Goal: Task Accomplishment & Management: Use online tool/utility

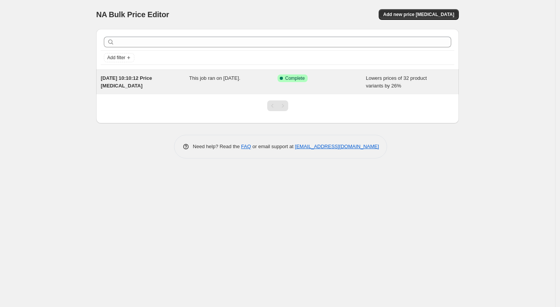
click at [367, 89] on div "Lowers prices of 32 product variants by 26%" at bounding box center [410, 81] width 88 height 15
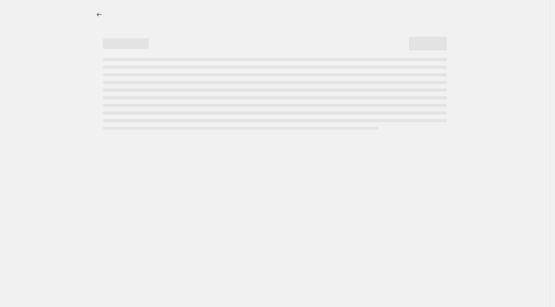
select select "percentage"
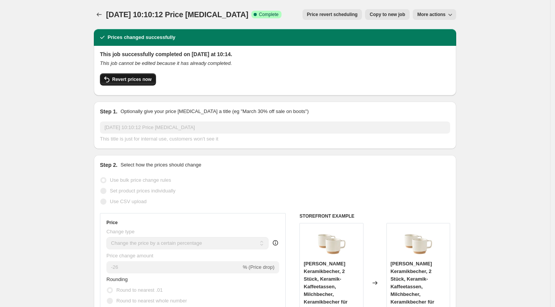
click at [117, 80] on span "Revert prices now" at bounding box center [131, 79] width 39 height 6
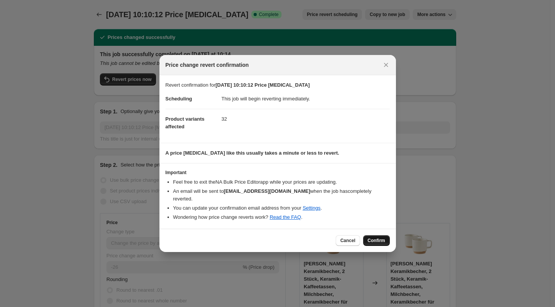
click at [380, 237] on span "Confirm" at bounding box center [377, 240] width 18 height 6
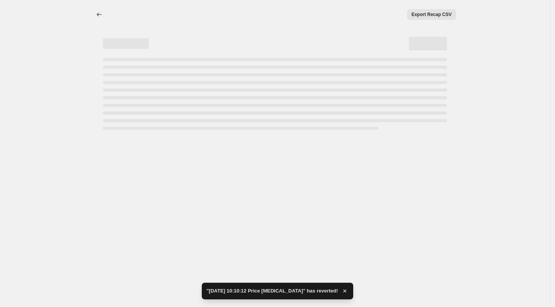
select select "percentage"
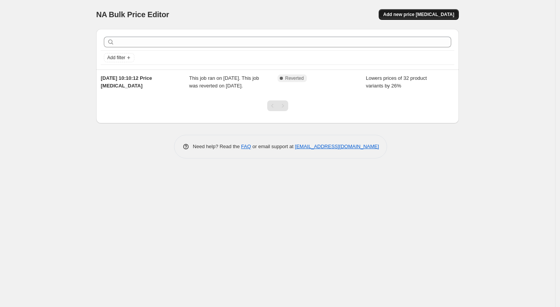
click at [414, 14] on span "Add new price [MEDICAL_DATA]" at bounding box center [418, 14] width 71 height 6
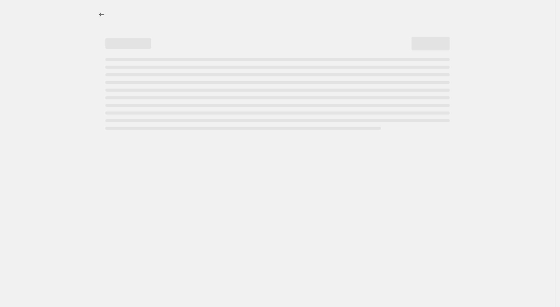
select select "percentage"
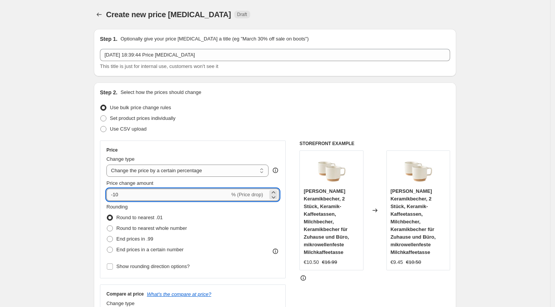
click at [149, 200] on input "-10" at bounding box center [167, 194] width 123 height 12
type input "-1"
type input "-5"
type input "-35"
click at [145, 240] on span "End prices in .99" at bounding box center [134, 239] width 37 height 6
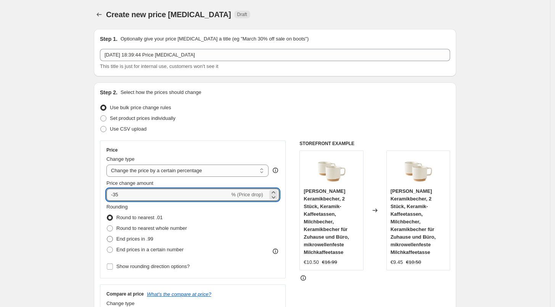
click at [107, 236] on input "End prices in .99" at bounding box center [107, 236] width 0 height 0
radio input "true"
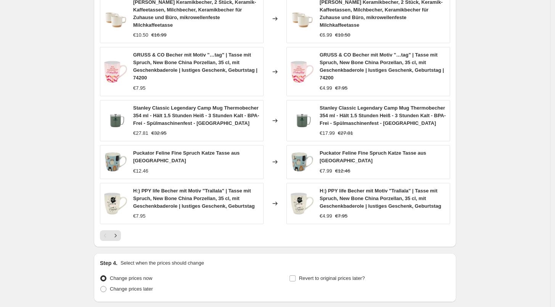
scroll to position [504, 0]
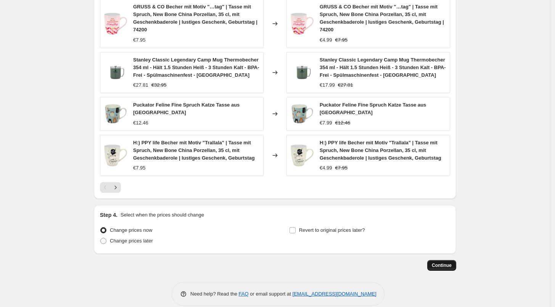
click at [448, 260] on button "Continue" at bounding box center [441, 265] width 29 height 11
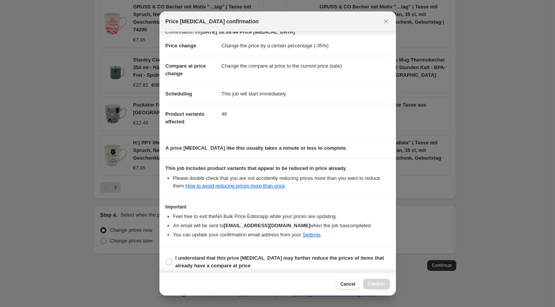
scroll to position [13, 0]
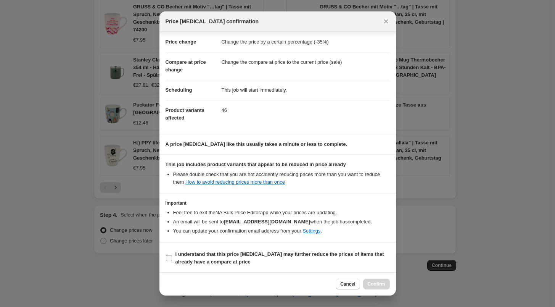
click at [224, 261] on b "I understand that this price change job may further reduce the prices of items …" at bounding box center [279, 257] width 209 height 13
click at [172, 261] on input "I understand that this price change job may further reduce the prices of items …" at bounding box center [169, 258] width 6 height 6
checkbox input "true"
click at [380, 276] on div "Cancel Confirm" at bounding box center [277, 283] width 236 height 23
click at [382, 284] on span "Confirm" at bounding box center [377, 284] width 18 height 6
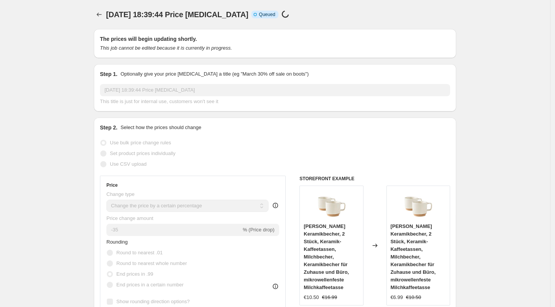
scroll to position [504, 0]
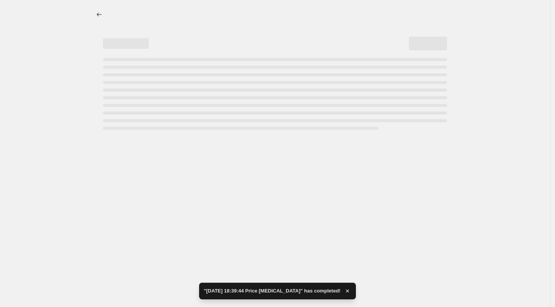
select select "percentage"
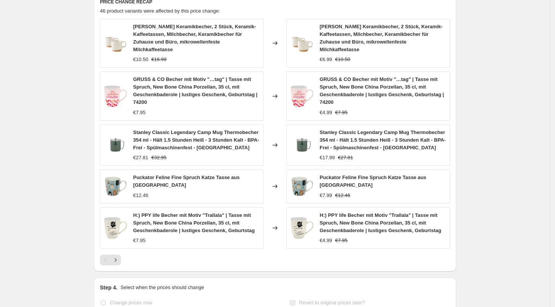
scroll to position [0, 0]
